Goal: Task Accomplishment & Management: Complete application form

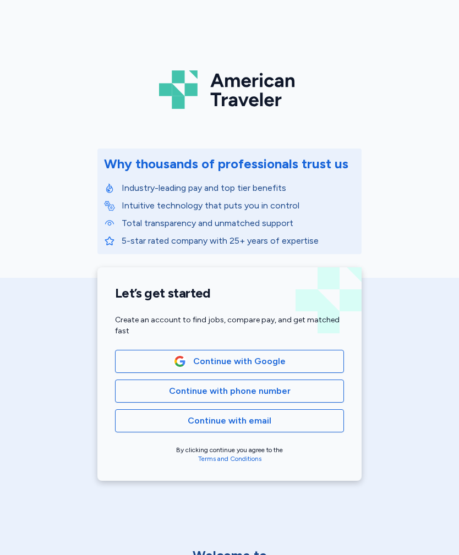
click at [289, 391] on span "Continue with phone number" at bounding box center [229, 390] width 210 height 13
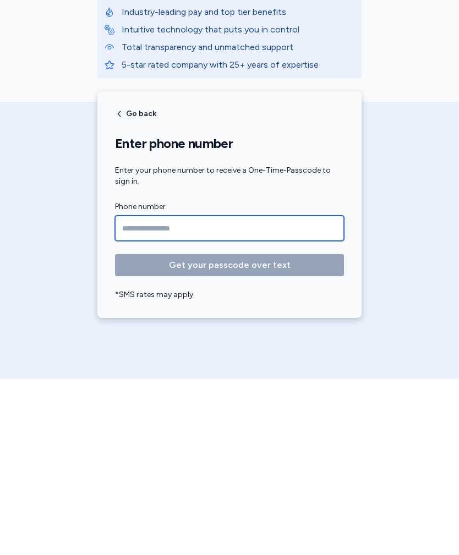
type input "**********"
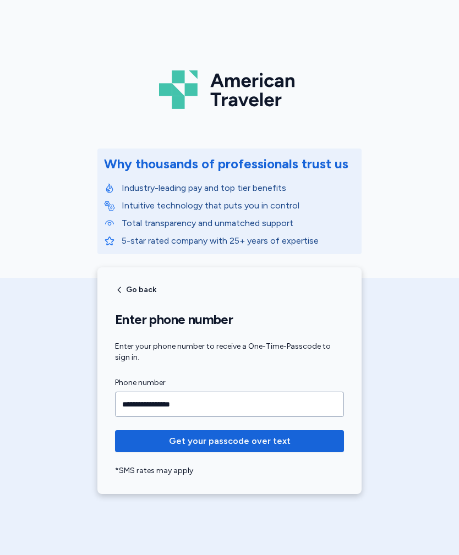
click at [272, 438] on span "Get your passcode over text" at bounding box center [230, 440] width 122 height 13
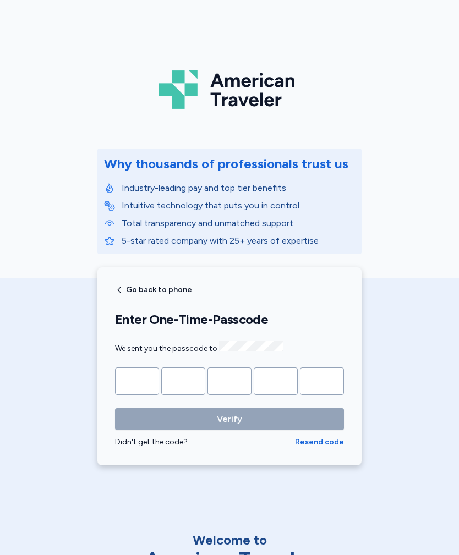
click at [144, 378] on input "Please enter OTP character 1" at bounding box center [137, 380] width 44 height 27
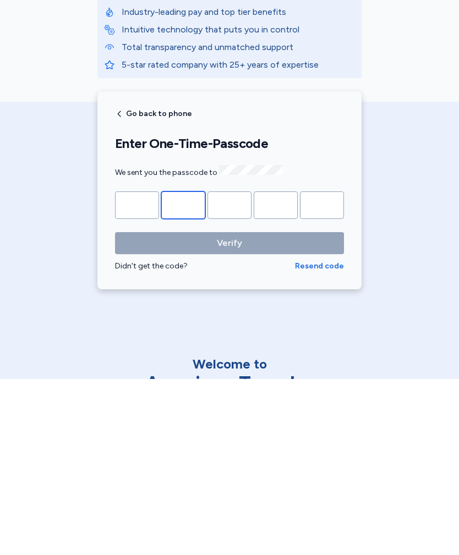
type input "*"
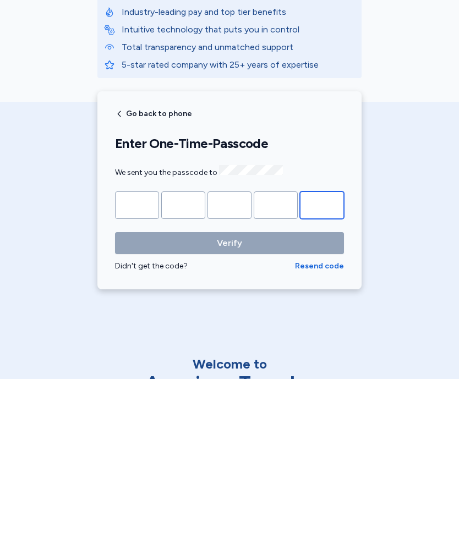
click at [229, 408] on button "Verify" at bounding box center [229, 419] width 229 height 22
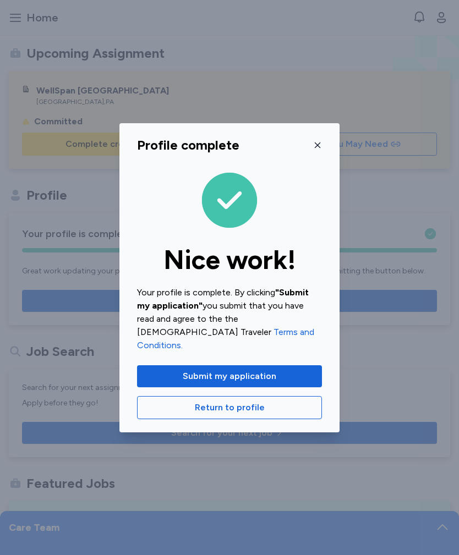
click at [313, 150] on icon "button" at bounding box center [317, 145] width 9 height 9
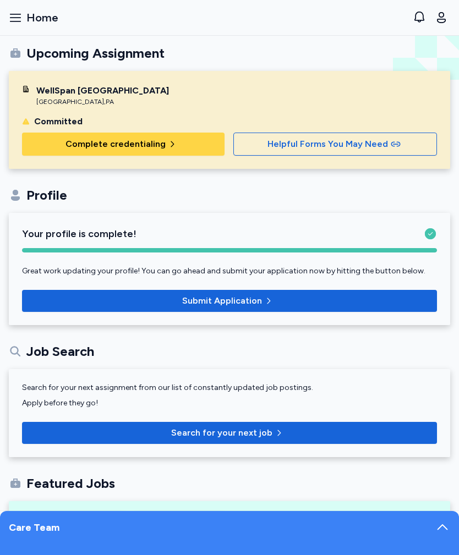
click at [168, 142] on icon "button" at bounding box center [172, 144] width 9 height 9
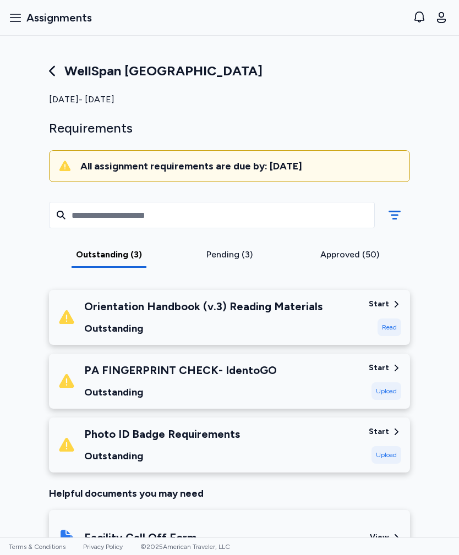
click at [387, 309] on div "Start" at bounding box center [378, 304] width 20 height 11
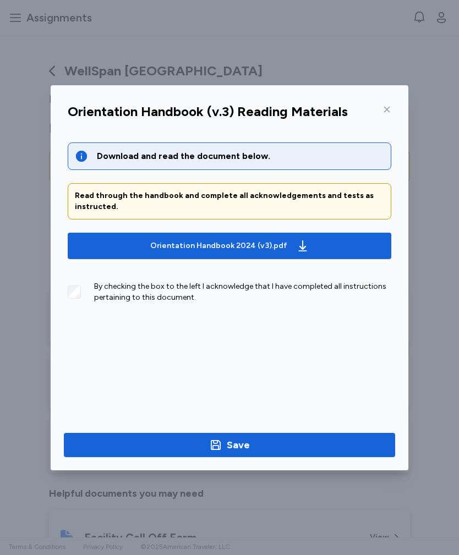
click at [287, 249] on div "Orientation Handbook 2024 (v3).pdf" at bounding box center [229, 246] width 163 height 18
click at [265, 444] on span "Save" at bounding box center [229, 444] width 313 height 15
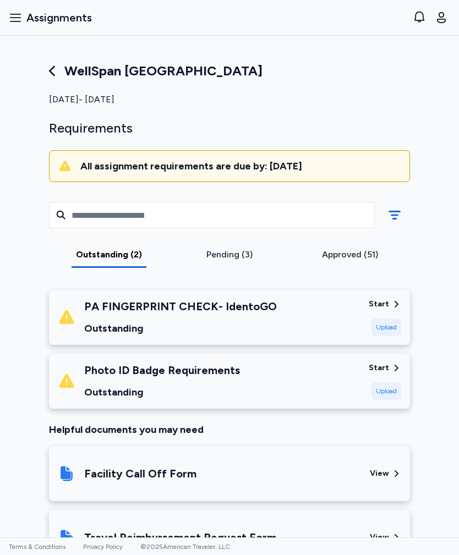
click at [250, 257] on div "Pending (3)" at bounding box center [230, 254] width 112 height 13
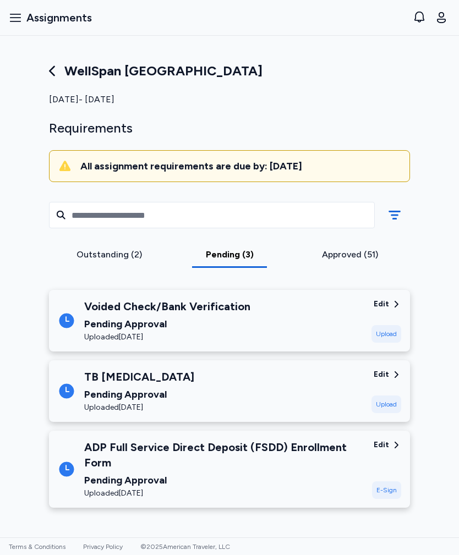
click at [129, 255] on div "Outstanding (2)" at bounding box center [109, 254] width 112 height 13
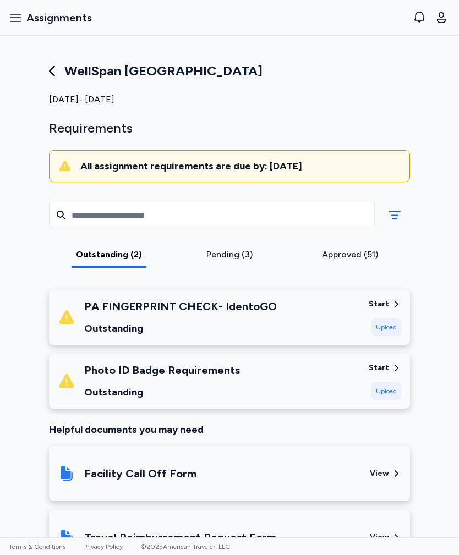
click at [341, 258] on div "Approved (51)" at bounding box center [350, 254] width 112 height 13
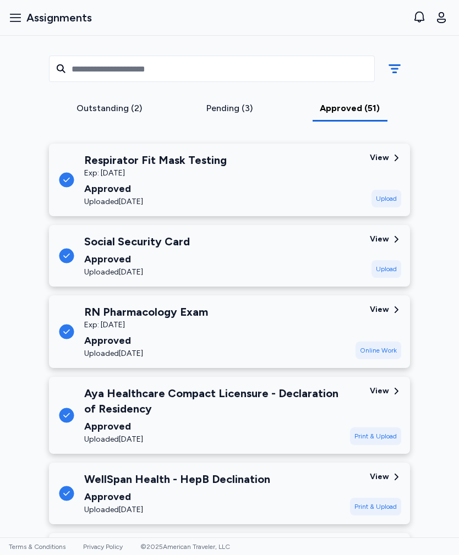
click at [238, 115] on div "Pending (3)" at bounding box center [229, 112] width 120 height 20
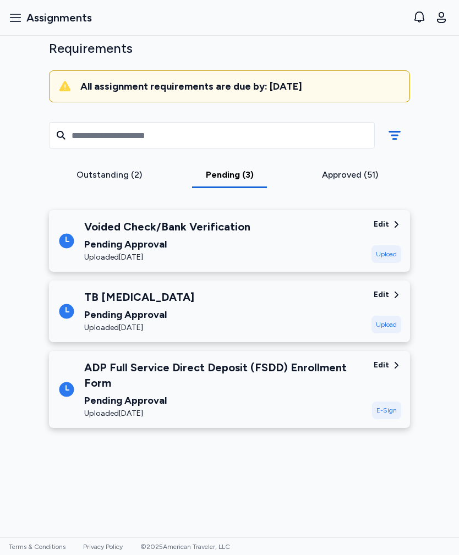
scroll to position [115, 0]
click at [129, 168] on div "Outstanding (2)" at bounding box center [109, 178] width 120 height 20
